Goal: Use online tool/utility: Utilize a website feature to perform a specific function

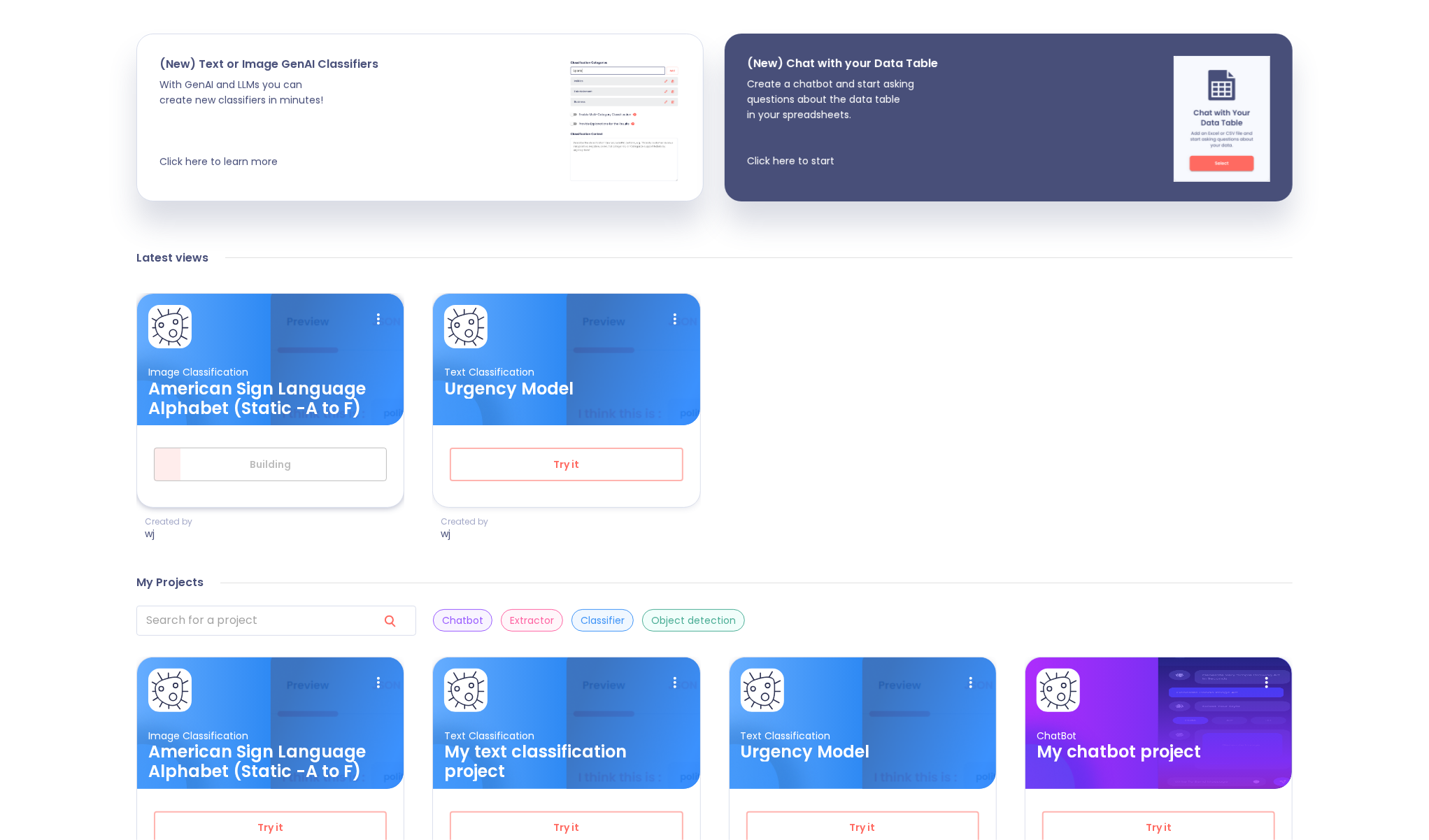
scroll to position [280, 0]
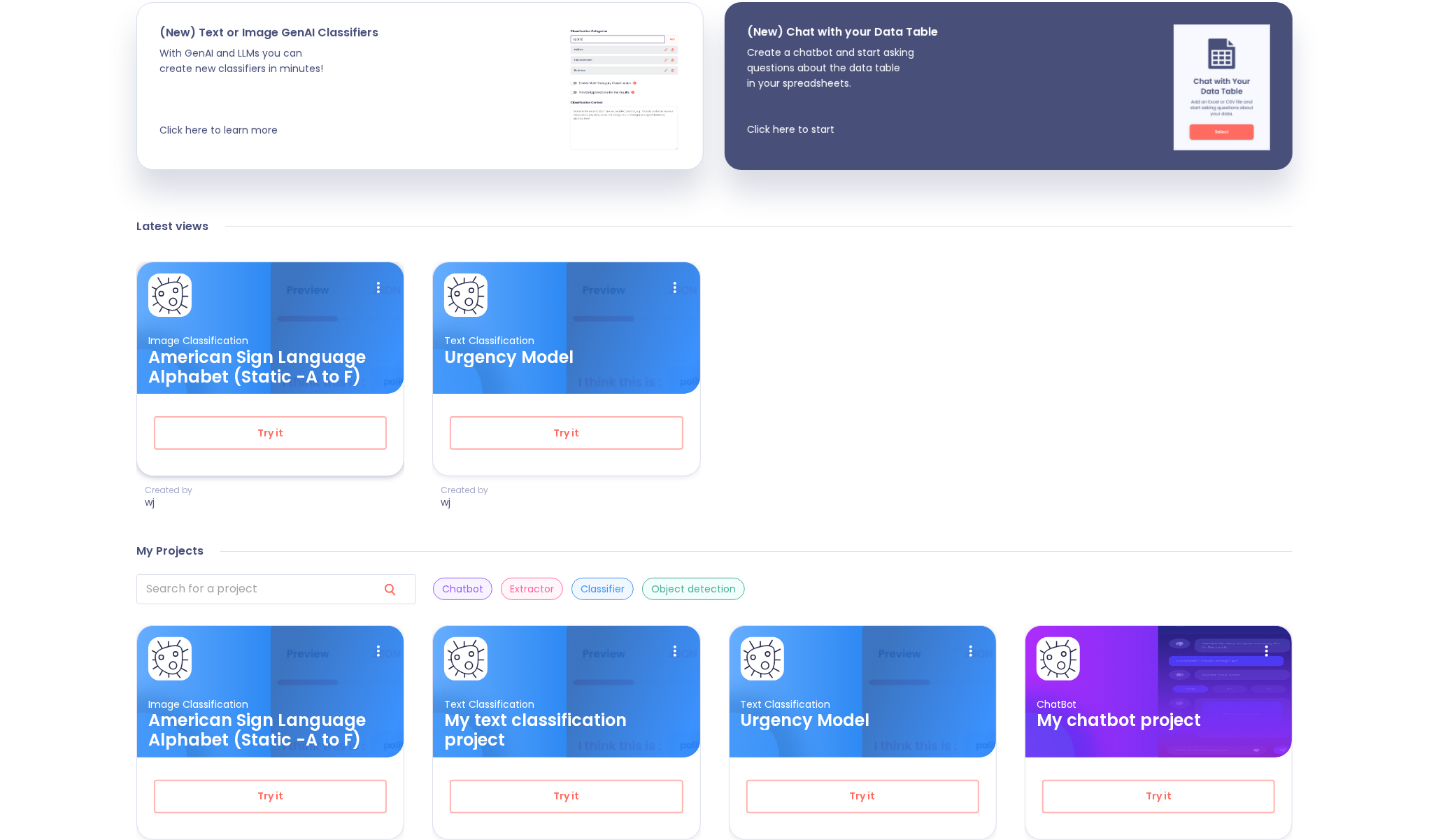
click at [289, 386] on h3 "American Sign Language Alphabet (Static -A to F)" at bounding box center [270, 367] width 244 height 39
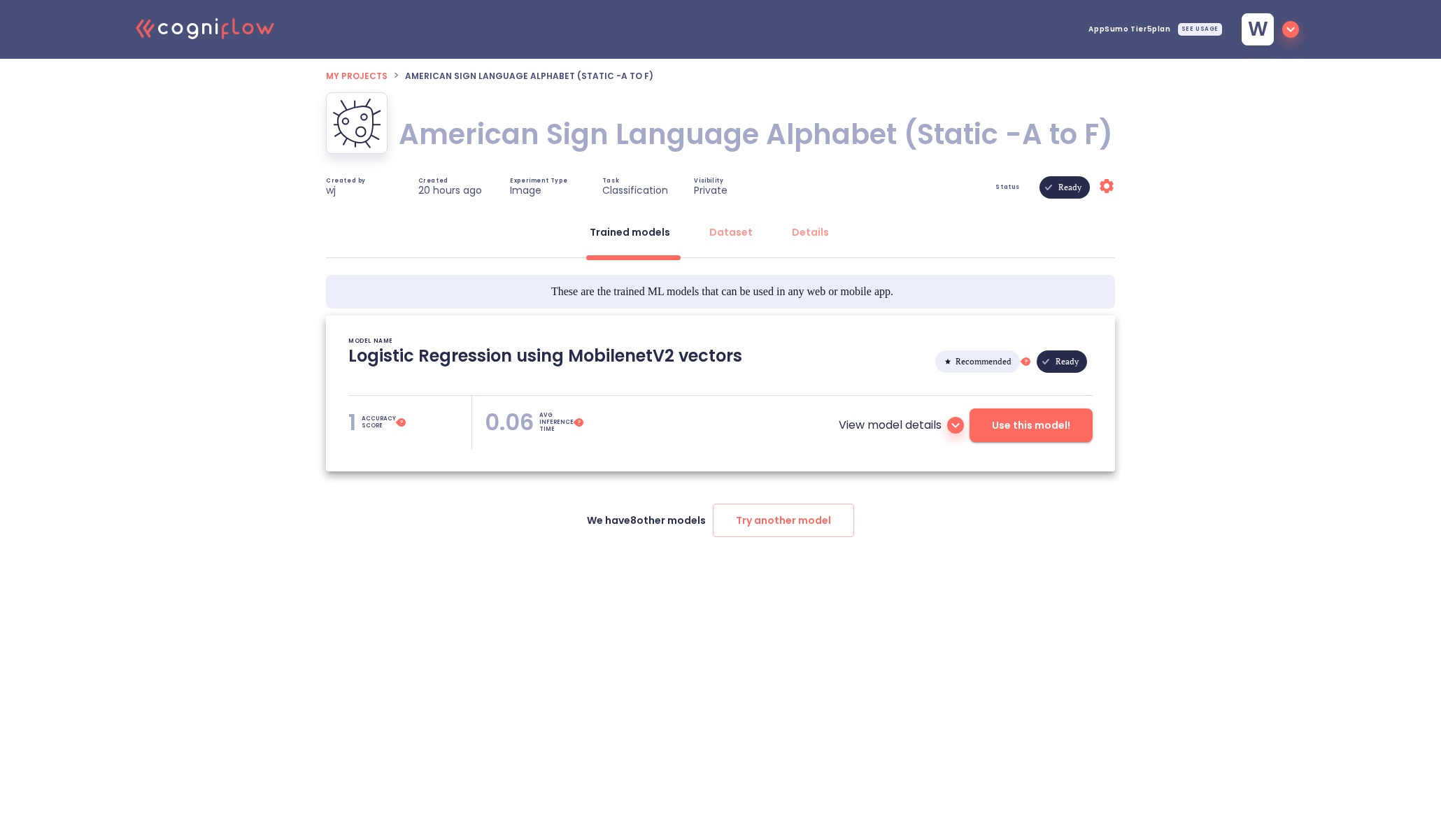
type textarea "[[DATE] 19:34:14]- Starting with download required files from shared storage [[…"
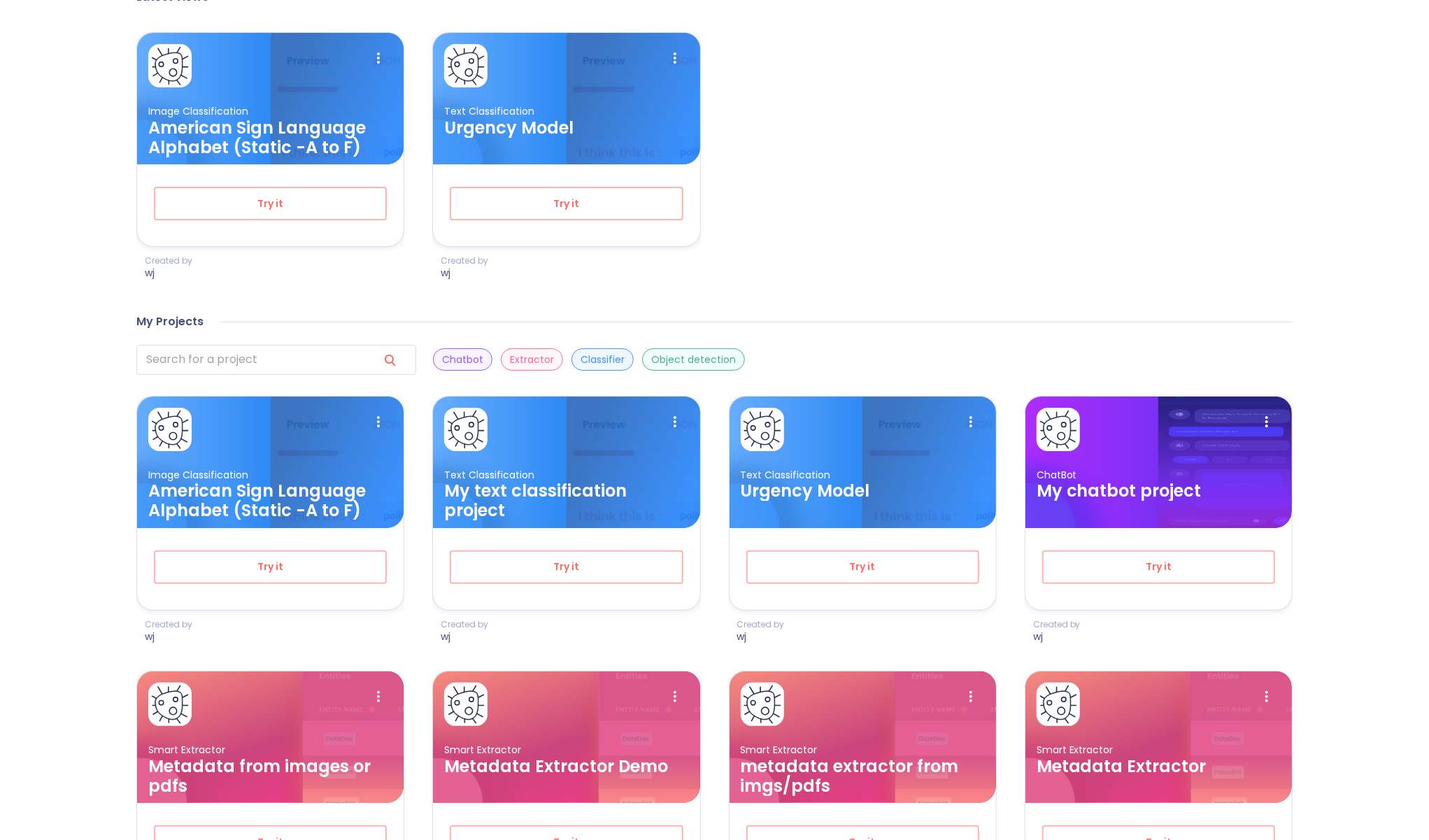
scroll to position [540, 0]
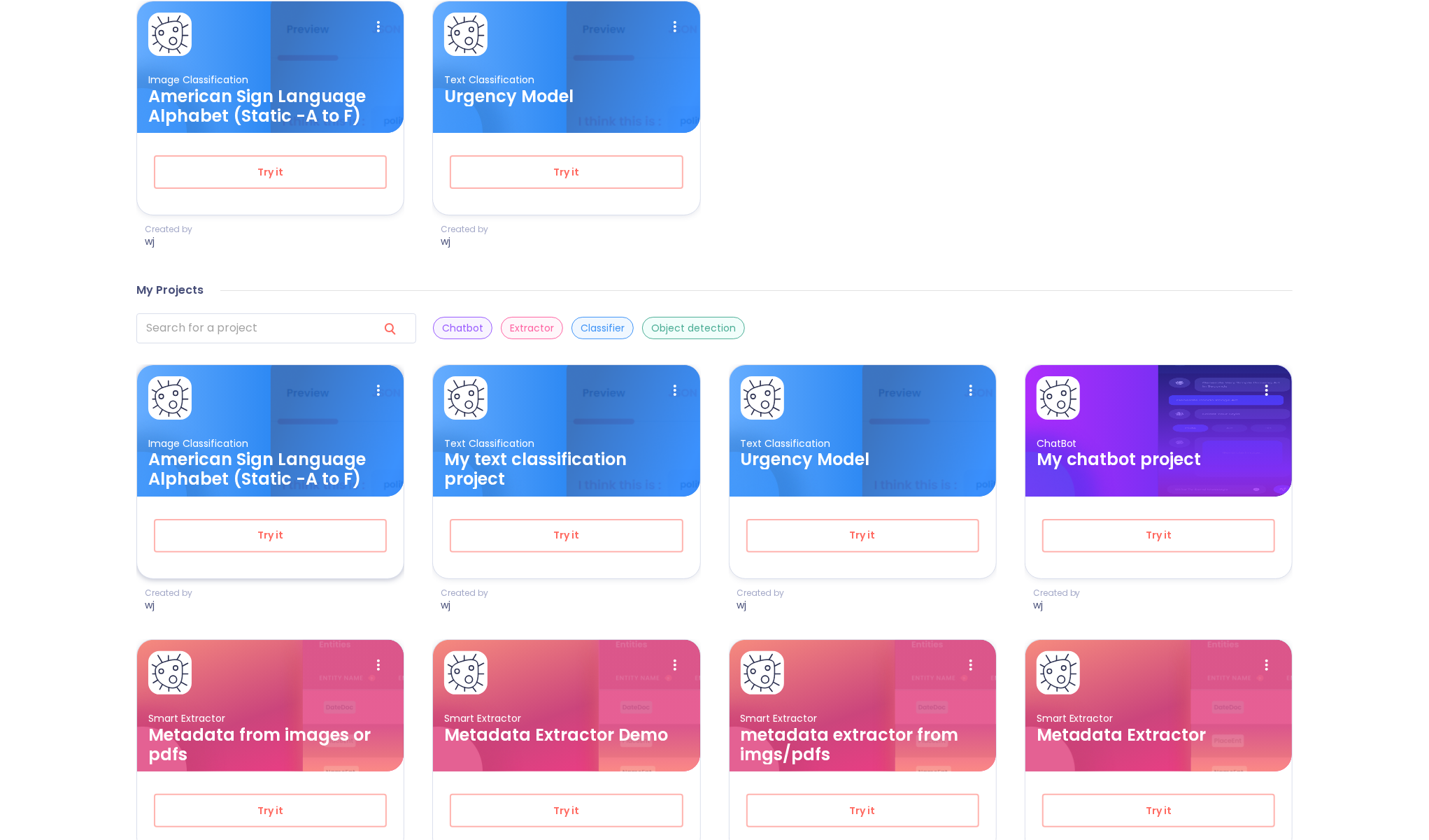
click at [312, 464] on h3 "American Sign Language Alphabet (Static -A to F)" at bounding box center [270, 469] width 244 height 39
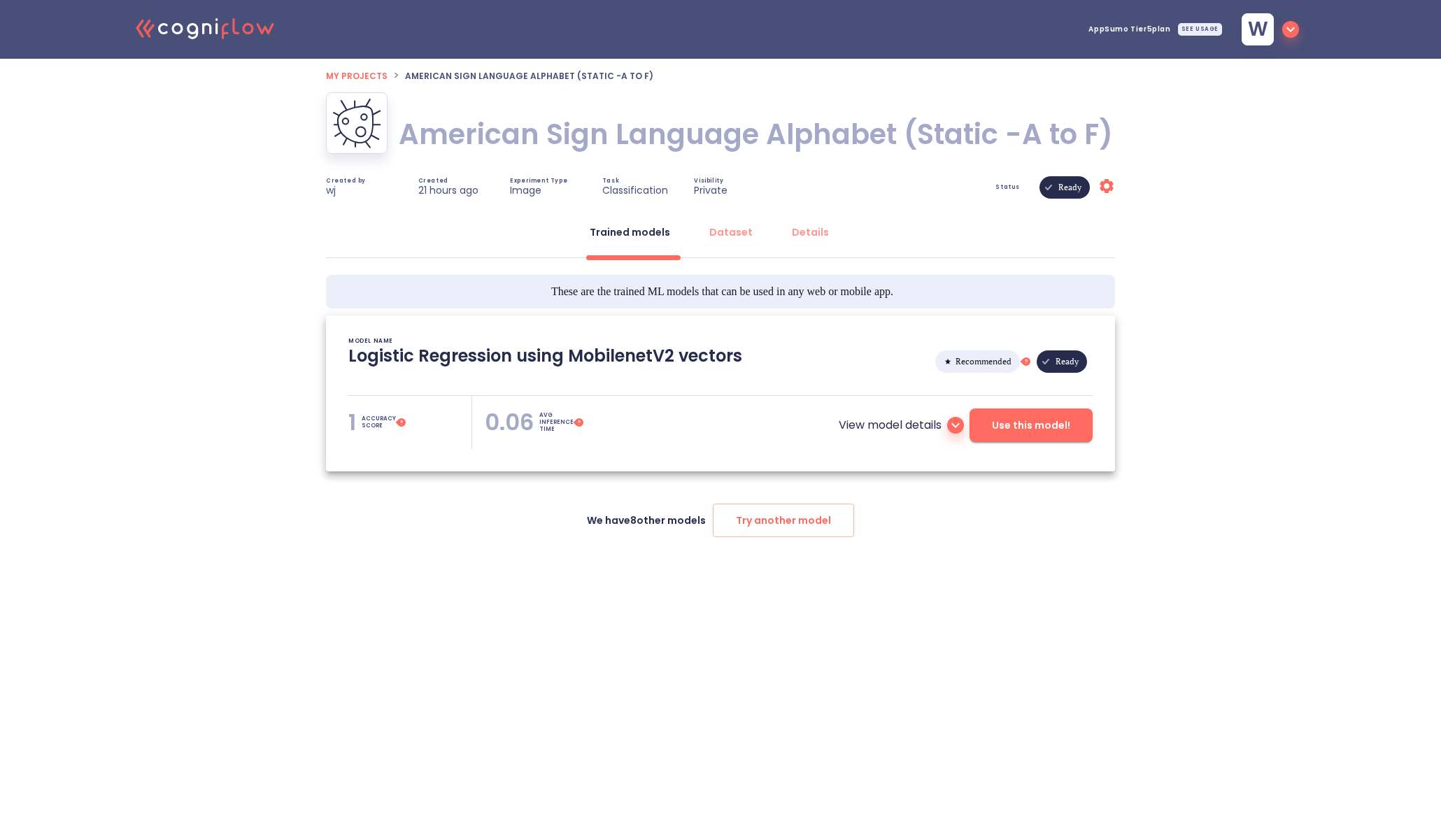
type textarea "[[DATE] 19:34:14]- Starting with download required files from shared storage [[…"
click at [1276, 604] on html ".cls-1{fill:#141624;}.cls-2{fill:#eb5e60;}.cls-3{fill:none;stroke:#eb5e60;strok…" at bounding box center [720, 302] width 1441 height 604
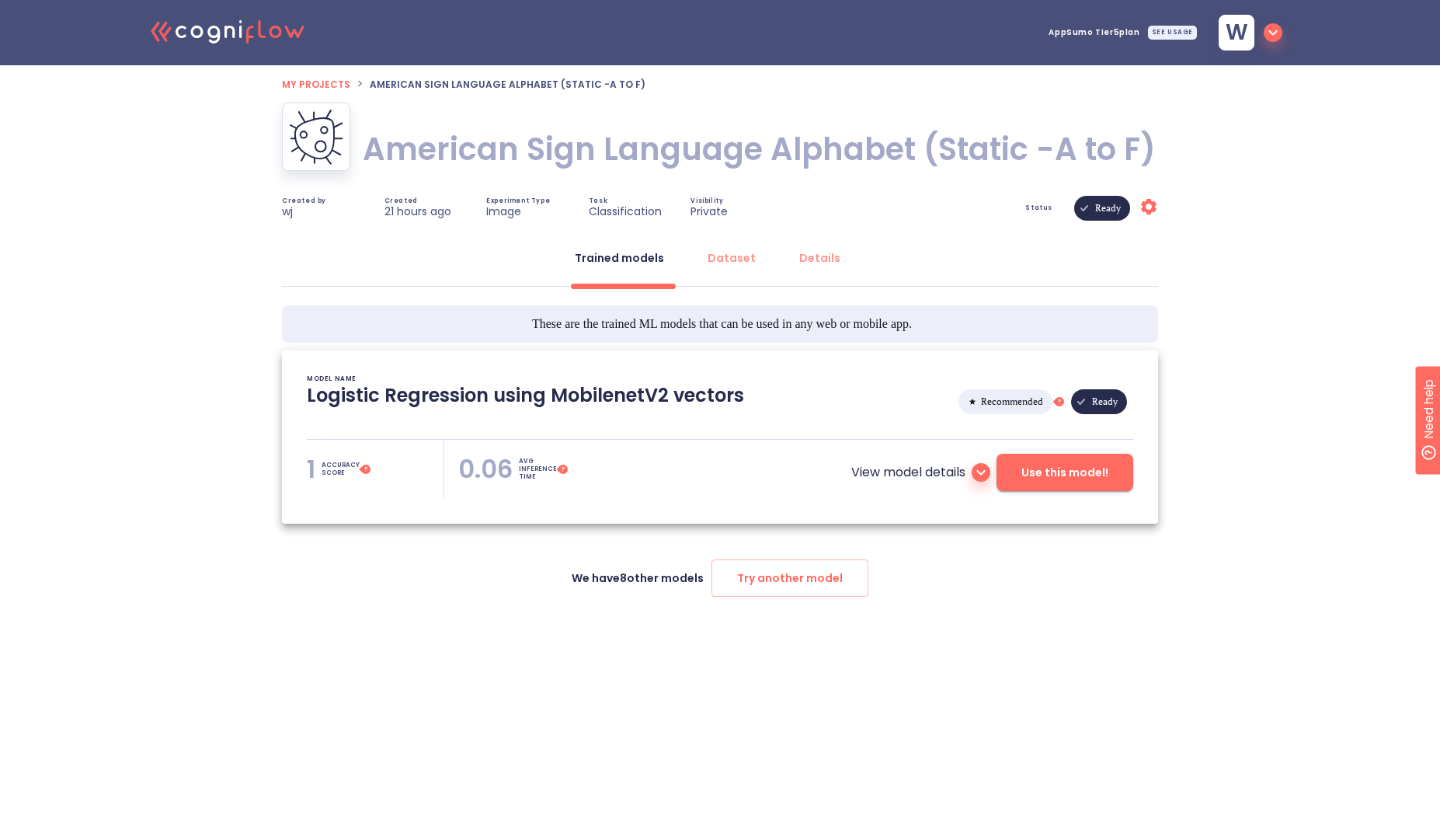
click at [1090, 476] on span "Use this model!" at bounding box center [1065, 473] width 87 height 19
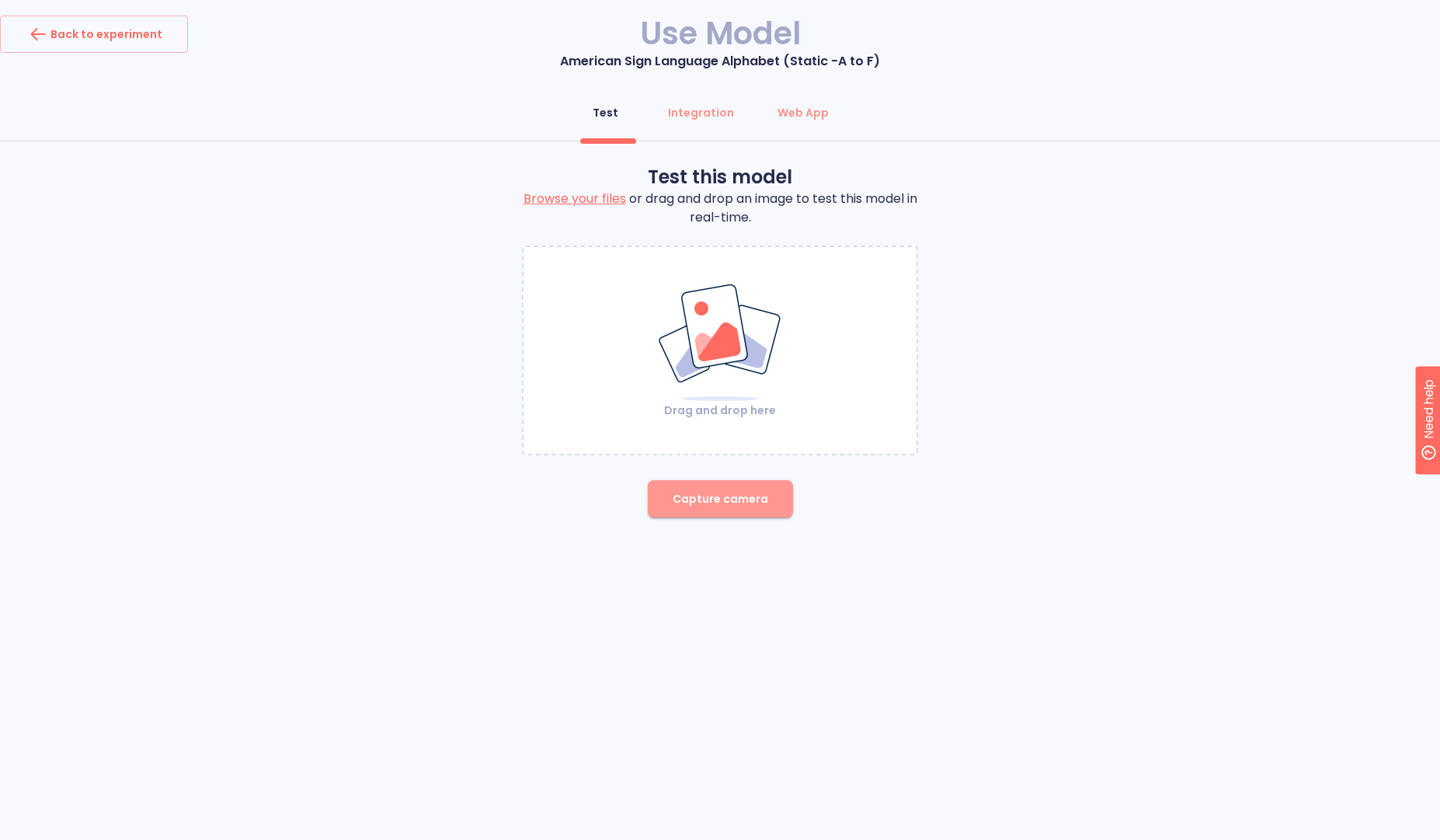
click at [766, 505] on button "Capture camera" at bounding box center [720, 498] width 145 height 37
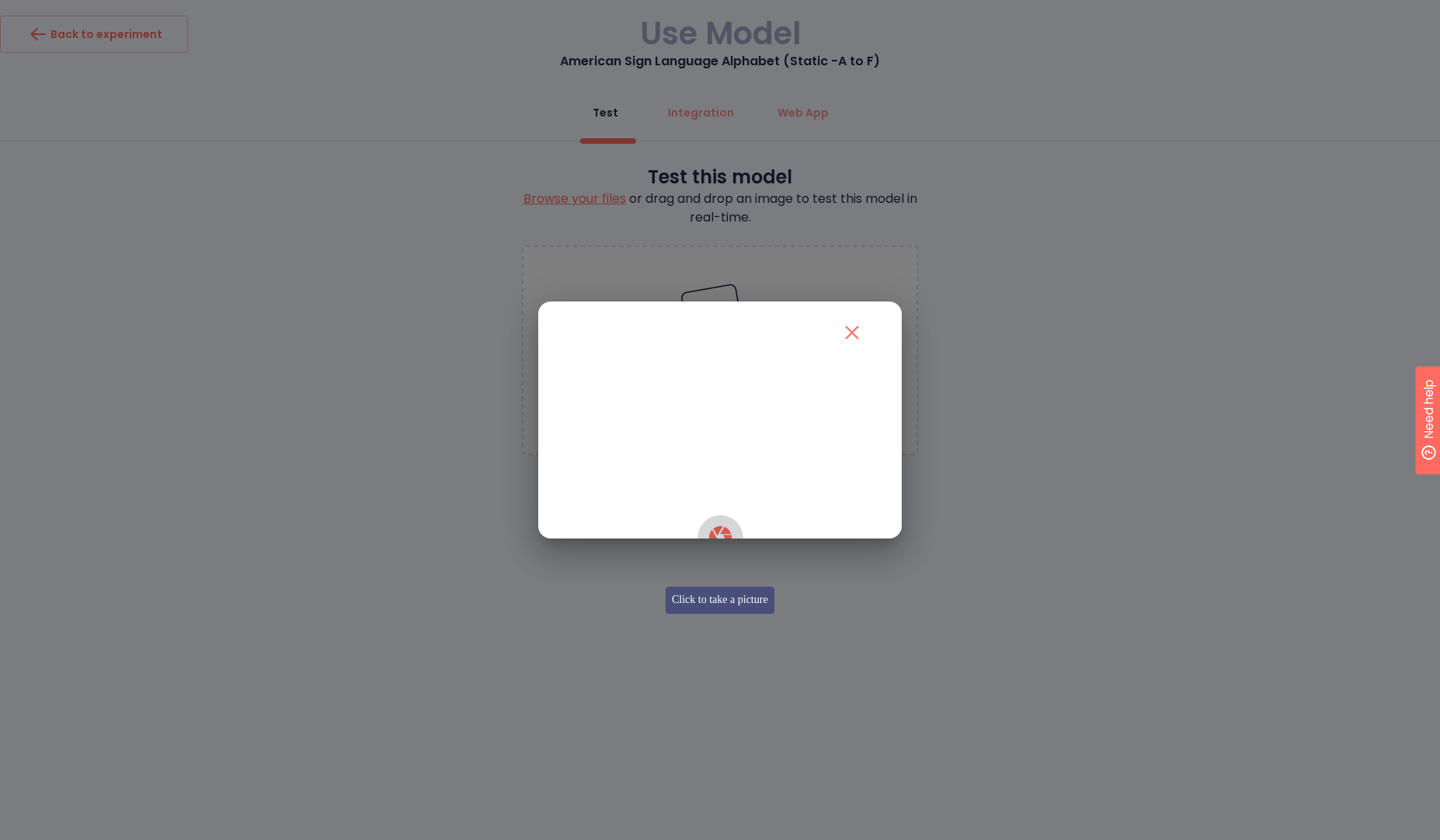
click at [717, 549] on icon "button" at bounding box center [719, 536] width 22 height 22
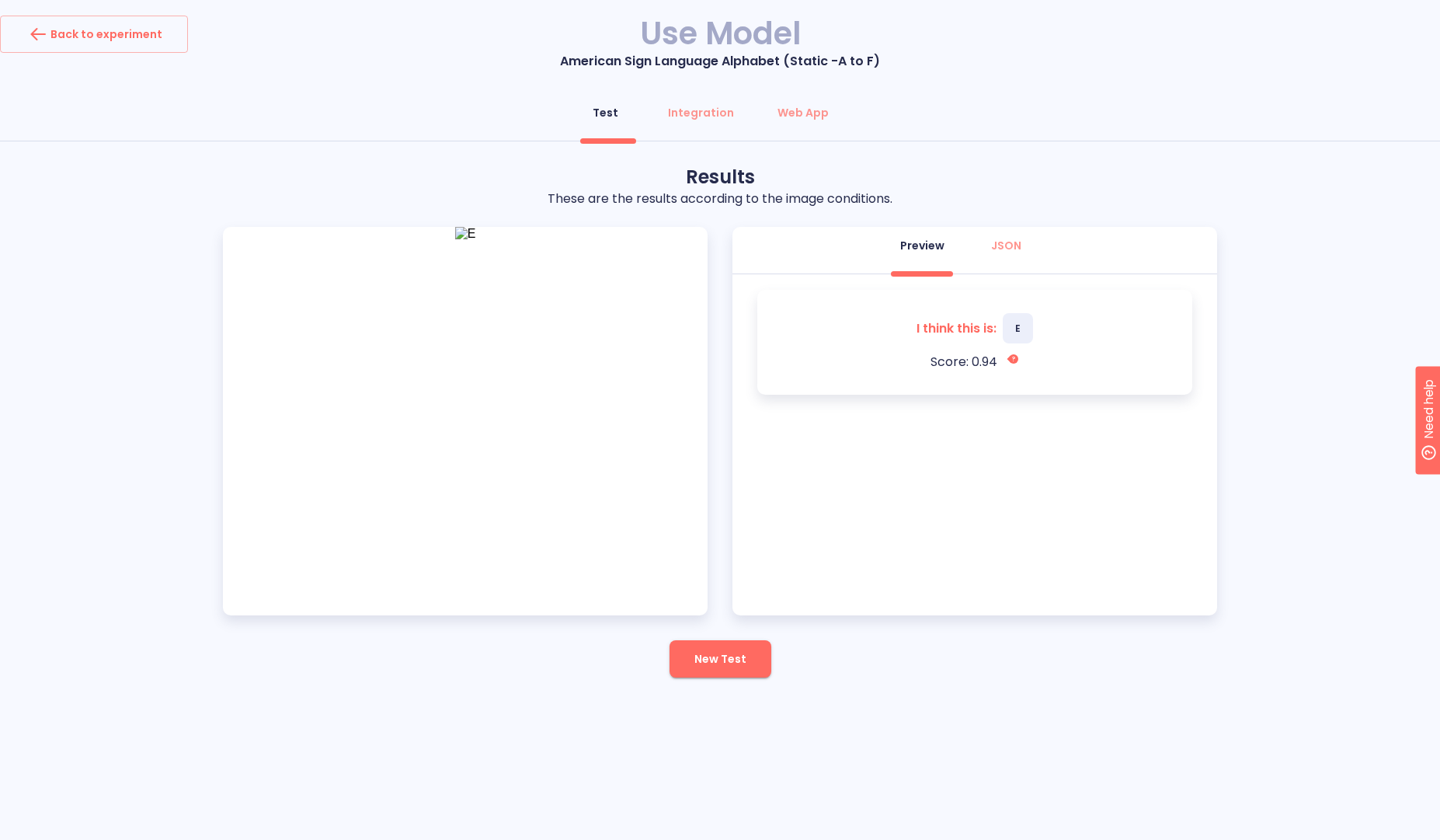
click at [725, 657] on span "New Test" at bounding box center [720, 659] width 52 height 19
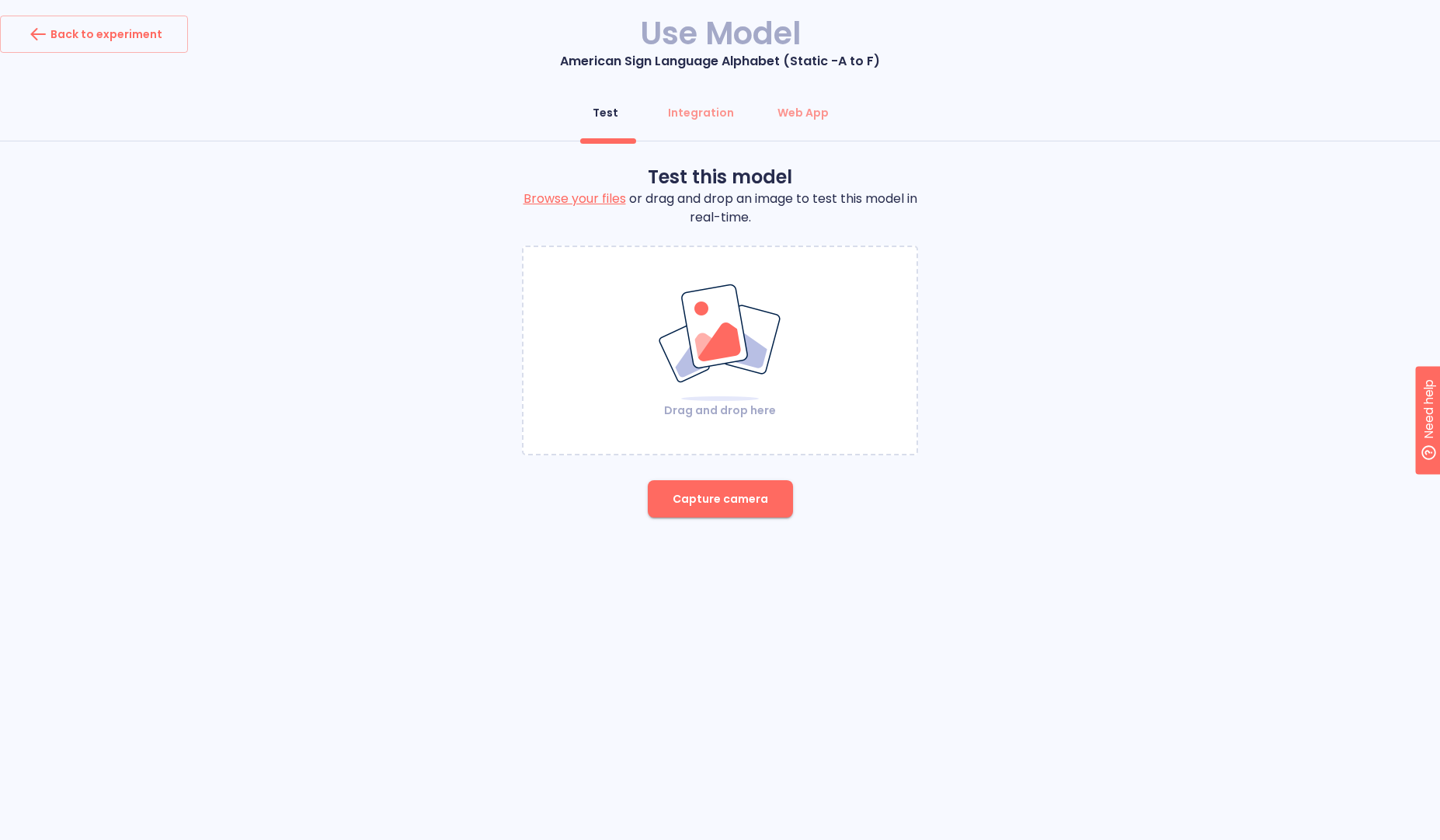
click at [733, 356] on img at bounding box center [720, 342] width 126 height 119
click at [759, 518] on button "Capture camera" at bounding box center [720, 498] width 145 height 37
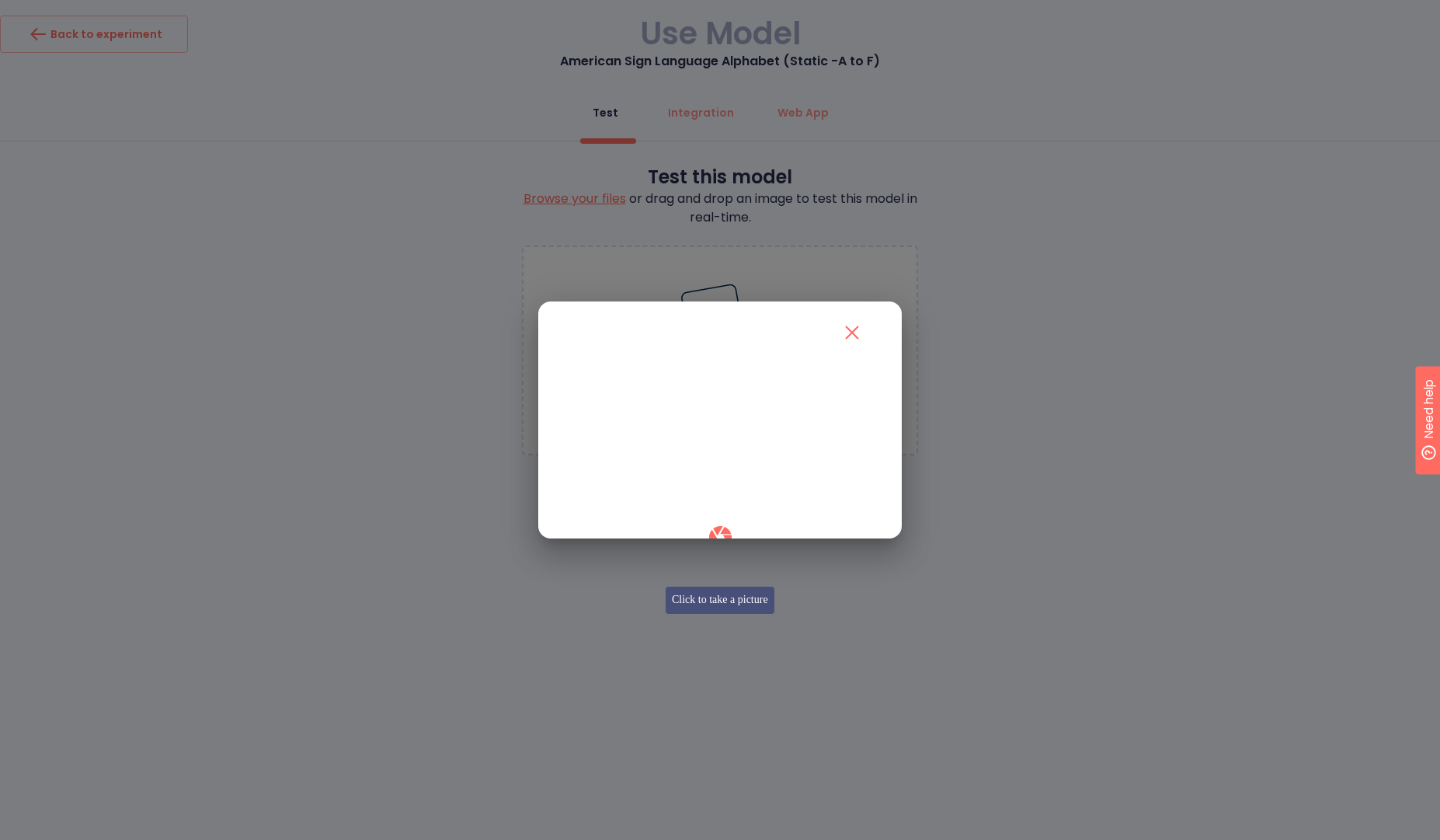
click at [719, 549] on icon "button" at bounding box center [720, 537] width 27 height 27
